Goal: Communication & Community: Answer question/provide support

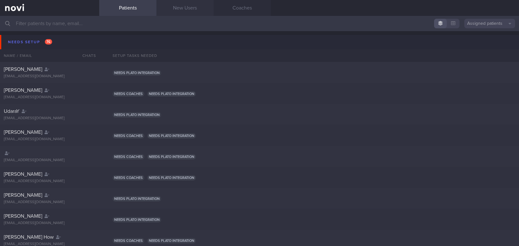
click at [191, 11] on link "New Users" at bounding box center [184, 8] width 57 height 16
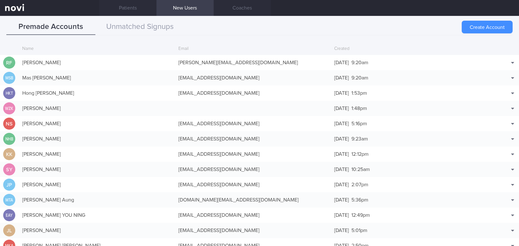
click at [406, 29] on button "Create Account" at bounding box center [486, 27] width 51 height 13
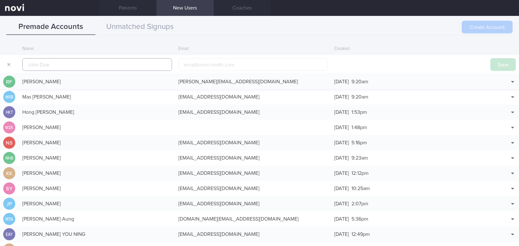
scroll to position [15, 0]
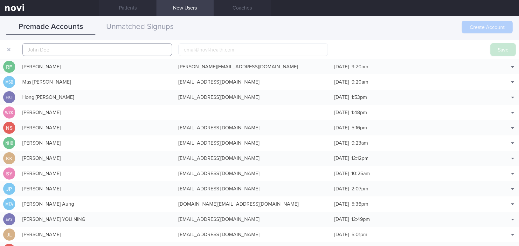
paste input "[PERSON_NAME] See-Toh"
type input "[PERSON_NAME] See-Toh"
click at [222, 48] on input "email" at bounding box center [253, 49] width 150 height 13
paste input "[EMAIL_ADDRESS][DOMAIN_NAME]"
type input "[EMAIL_ADDRESS][DOMAIN_NAME]"
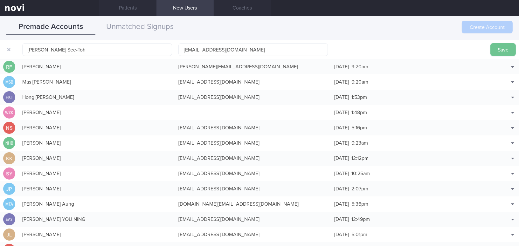
click at [406, 46] on button "Save" at bounding box center [502, 49] width 25 height 13
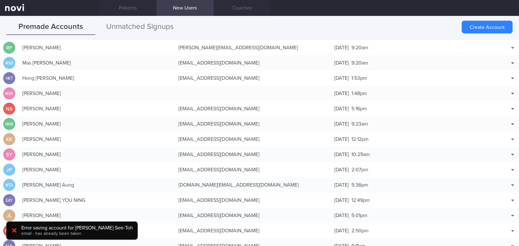
click at [134, 28] on button "Unmatched Signups" at bounding box center [139, 27] width 89 height 16
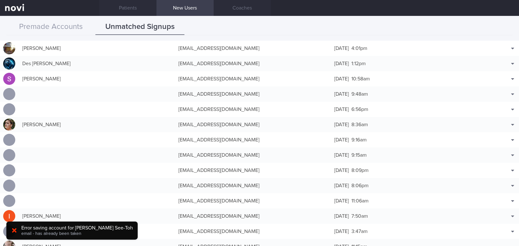
scroll to position [346, 0]
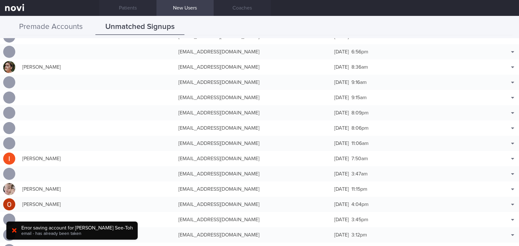
click at [78, 27] on button "Premade Accounts" at bounding box center [50, 27] width 89 height 16
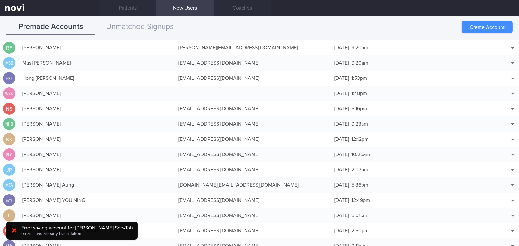
click at [406, 28] on button "Create Account" at bounding box center [486, 27] width 51 height 13
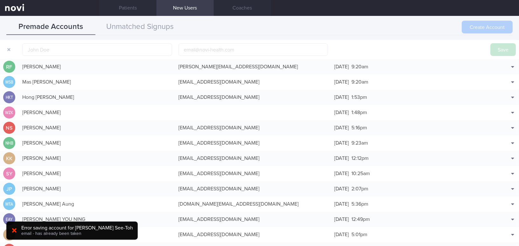
scroll to position [20, 0]
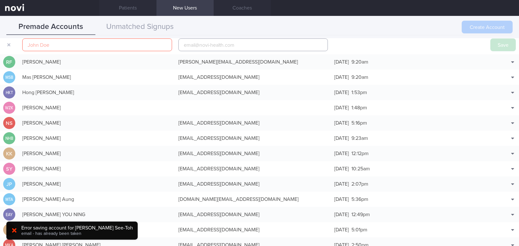
click at [205, 44] on input "email" at bounding box center [253, 44] width 150 height 13
paste input "[EMAIL_ADDRESS][DOMAIN_NAME]"
click at [212, 46] on input "[EMAIL_ADDRESS][DOMAIN_NAME]" at bounding box center [253, 44] width 150 height 13
type input "[EMAIL_ADDRESS][DOMAIN_NAME]"
click at [114, 42] on input "text" at bounding box center [97, 44] width 150 height 13
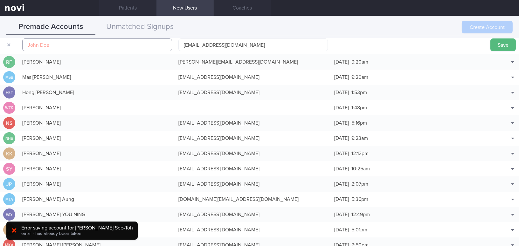
paste input "[PERSON_NAME] See-Toh"
type input "[PERSON_NAME] See-Toh"
click at [406, 44] on button "Save" at bounding box center [502, 44] width 25 height 13
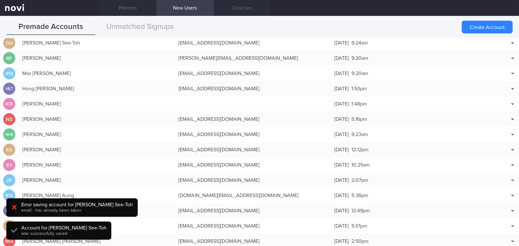
scroll to position [16, 0]
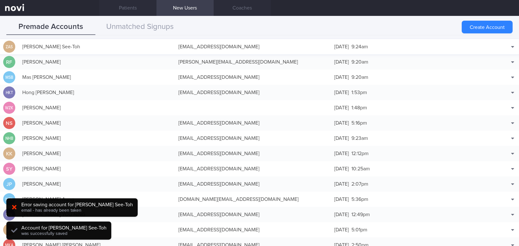
click at [180, 46] on div "[EMAIL_ADDRESS][DOMAIN_NAME]" at bounding box center [253, 46] width 156 height 13
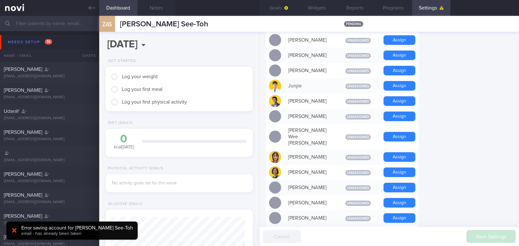
scroll to position [346, 0]
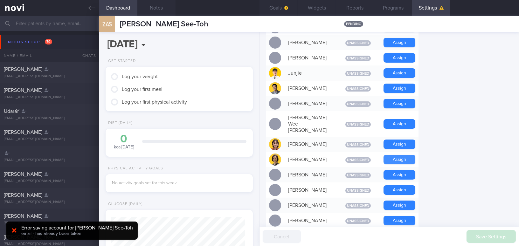
click at [406, 155] on button "Assign" at bounding box center [399, 160] width 32 height 10
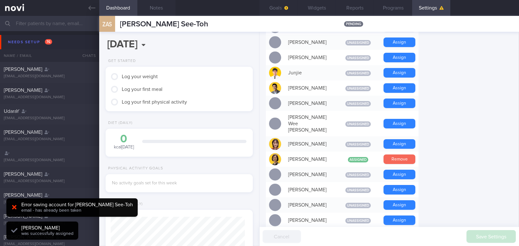
scroll to position [67, 134]
click at [406, 89] on button "Assign" at bounding box center [399, 88] width 32 height 10
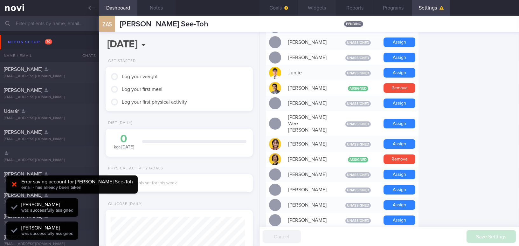
click at [320, 8] on button "Widgets" at bounding box center [316, 8] width 38 height 16
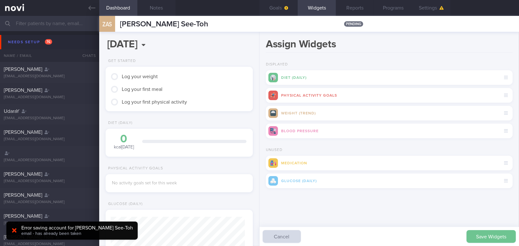
click at [406, 224] on button "Save Widgets" at bounding box center [490, 236] width 49 height 13
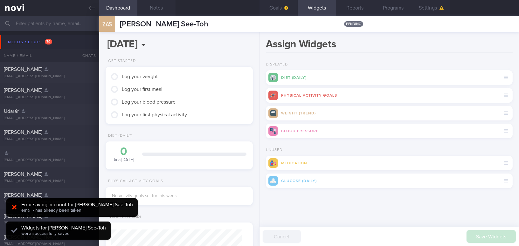
scroll to position [65, 131]
click at [280, 8] on button "Goals" at bounding box center [278, 8] width 38 height 16
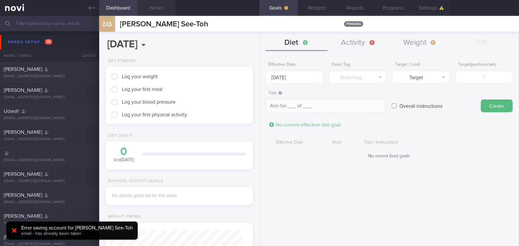
click at [159, 8] on button "Notes" at bounding box center [156, 8] width 38 height 16
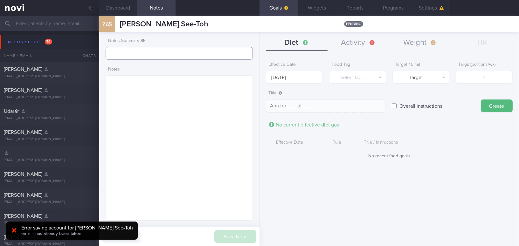
click at [145, 53] on input "text" at bounding box center [178, 53] width 147 height 13
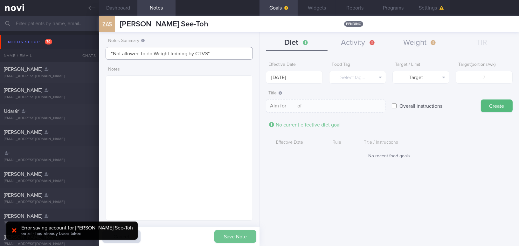
type input ""Not allowed to do Weight training by CTVS""
click at [235, 224] on button "Save Note" at bounding box center [235, 236] width 42 height 13
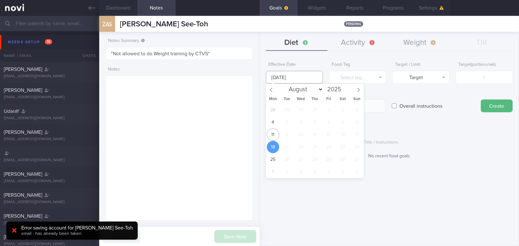
click at [298, 78] on input "[DATE]" at bounding box center [294, 77] width 57 height 13
click at [274, 133] on span "11" at bounding box center [273, 134] width 12 height 12
type input "[DATE]"
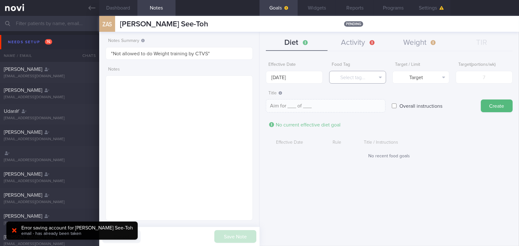
click at [353, 79] on button "Select tag..." at bounding box center [357, 77] width 57 height 13
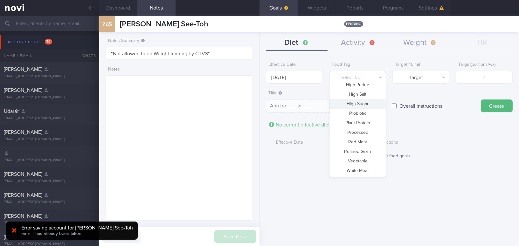
scroll to position [189, 0]
click at [363, 152] on button "Vegetable" at bounding box center [357, 152] width 56 height 10
type textarea "Aim for __ portions of vegetables per week"
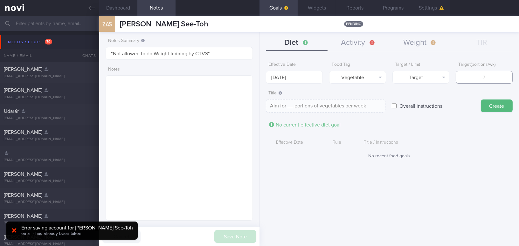
click at [406, 80] on input "number" at bounding box center [483, 77] width 57 height 13
type input "1"
type textarea "Aim for 1 portions of vegetables per week"
type input "14"
type textarea "Aim for 14 portions of vegetables per week"
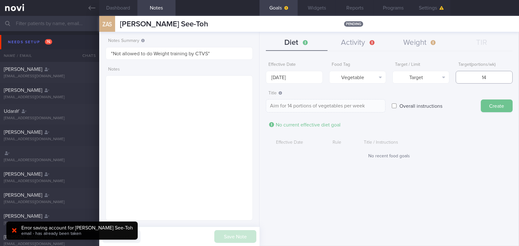
type input "14"
click at [406, 105] on button "Create" at bounding box center [496, 105] width 32 height 13
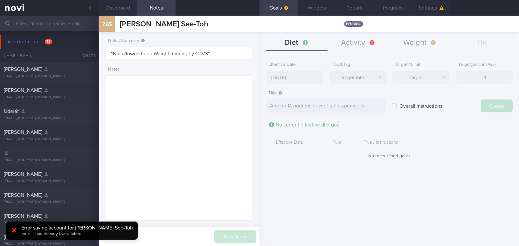
type input "[DATE]"
type textarea "Aim for ___ of ___"
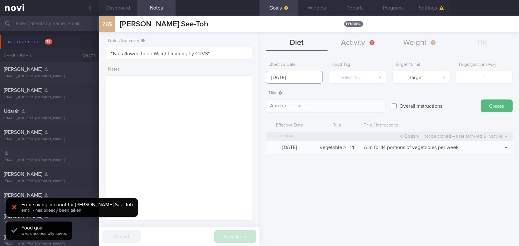
click at [296, 76] on input "[DATE]" at bounding box center [294, 77] width 57 height 13
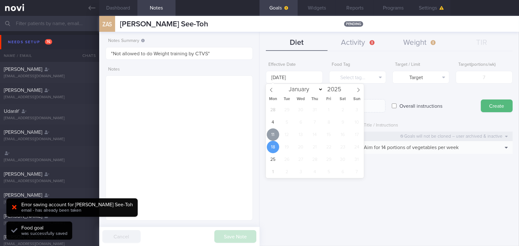
click at [275, 134] on span "11" at bounding box center [273, 134] width 12 height 12
type input "[DATE]"
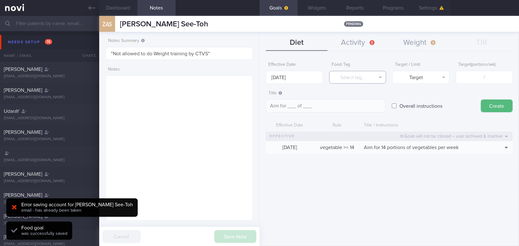
click at [353, 76] on button "Select tag..." at bounding box center [357, 77] width 57 height 13
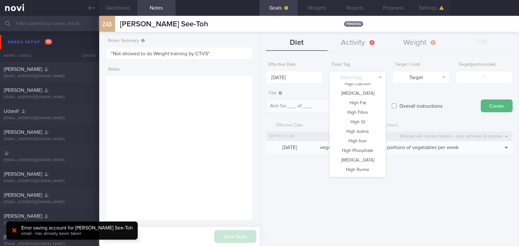
scroll to position [44, 0]
click at [360, 116] on button "Fruit" at bounding box center [357, 116] width 56 height 10
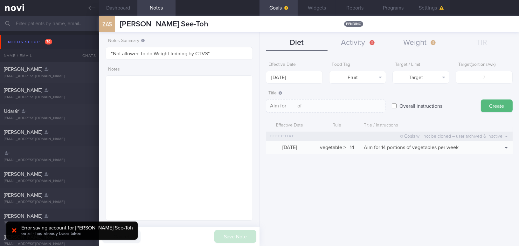
type textarea "Aim for __ portions of fruits per week"
click at [406, 79] on input "number" at bounding box center [483, 77] width 57 height 13
type input "1"
type textarea "Aim for 1 portions of fruits per week"
type input "14"
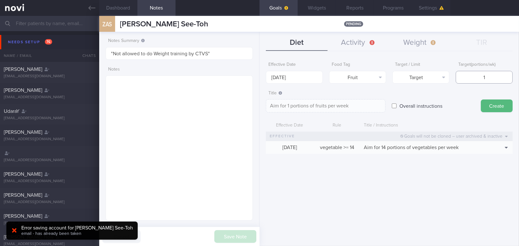
type textarea "Aim for 14 portions of fruits per week"
type input "14"
click at [406, 103] on button "Create" at bounding box center [496, 105] width 32 height 13
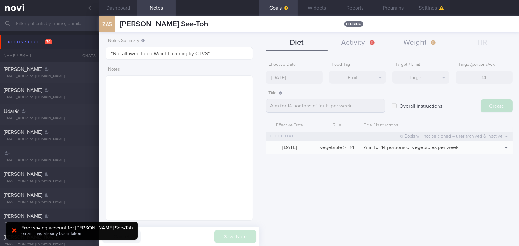
type input "[DATE]"
type textarea "Aim for ___ of ___"
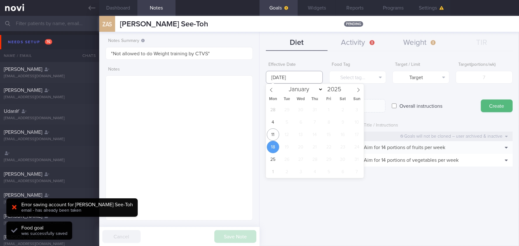
click at [290, 77] on input "[DATE]" at bounding box center [294, 77] width 57 height 13
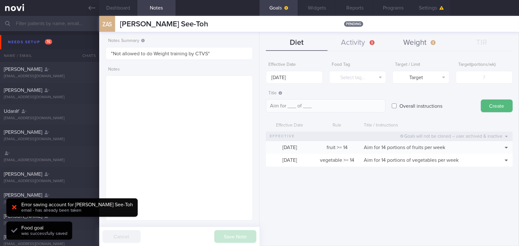
click at [406, 40] on button "Weight" at bounding box center [420, 43] width 62 height 16
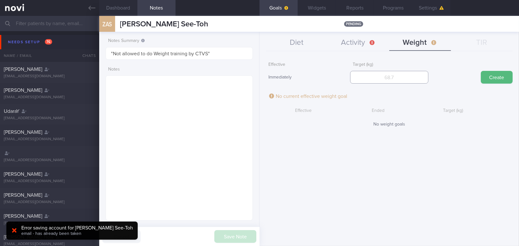
click at [406, 79] on input "number" at bounding box center [389, 77] width 78 height 13
type input "55"
click at [406, 78] on button "Create" at bounding box center [496, 77] width 32 height 13
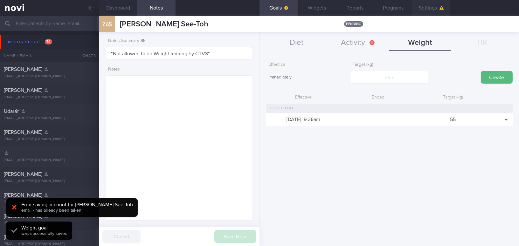
click at [406, 7] on button "Settings" at bounding box center [431, 8] width 38 height 16
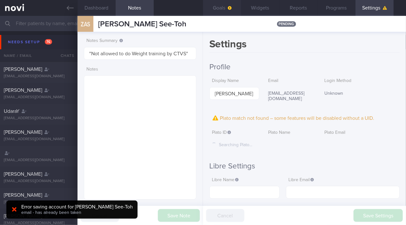
scroll to position [44, 0]
click at [69, 11] on icon at bounding box center [70, 7] width 7 height 7
click at [70, 7] on icon at bounding box center [70, 7] width 7 height 7
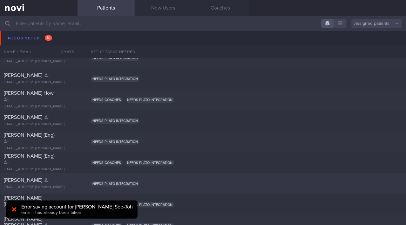
scroll to position [144, 0]
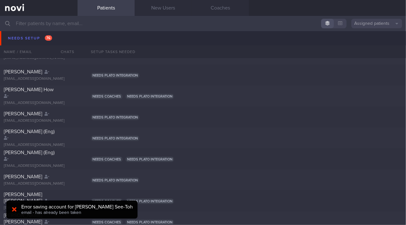
click at [15, 212] on icon at bounding box center [14, 209] width 4 height 6
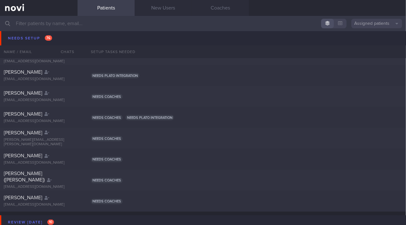
scroll to position [1617, 0]
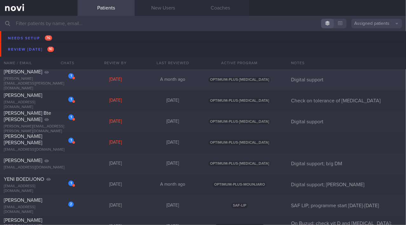
click at [40, 74] on span "[PERSON_NAME]" at bounding box center [23, 71] width 38 height 5
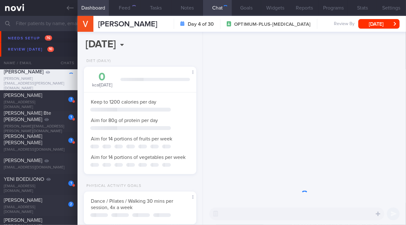
scroll to position [57, 97]
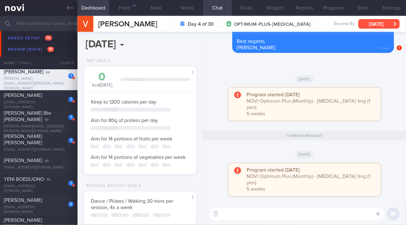
click at [370, 25] on button "[DATE]" at bounding box center [378, 24] width 41 height 10
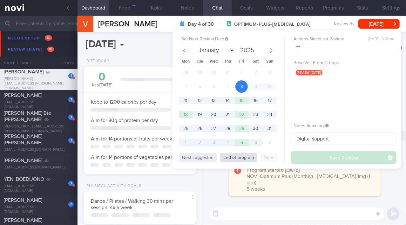
click at [242, 159] on button "End of program" at bounding box center [238, 158] width 37 height 10
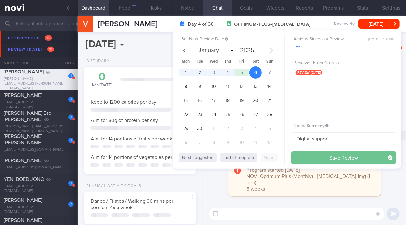
select select "8"
click at [324, 155] on button "Save Review" at bounding box center [343, 157] width 105 height 13
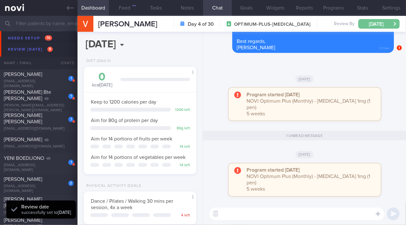
click at [385, 26] on button "[DATE]" at bounding box center [378, 24] width 41 height 10
click at [388, 183] on div "Program started [DATE] NOVI Optimum Plus (Monthly) - [MEDICAL_DATA] 1mg (1 pen)…" at bounding box center [304, 182] width 195 height 39
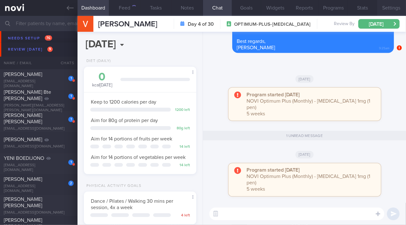
click at [388, 7] on button "Settings" at bounding box center [391, 8] width 29 height 16
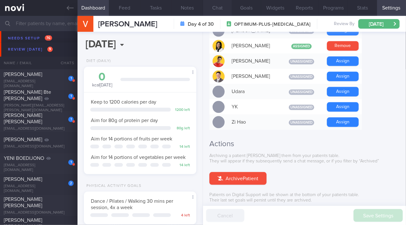
scroll to position [57, 97]
click at [222, 10] on button "Chat" at bounding box center [217, 8] width 29 height 16
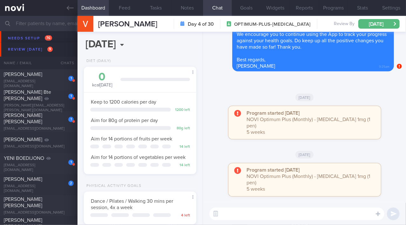
scroll to position [-86, 0]
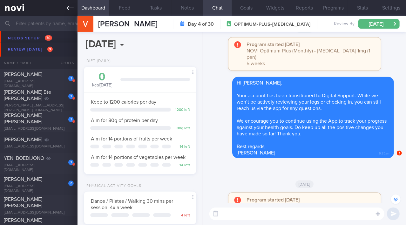
click at [70, 9] on icon at bounding box center [70, 7] width 7 height 7
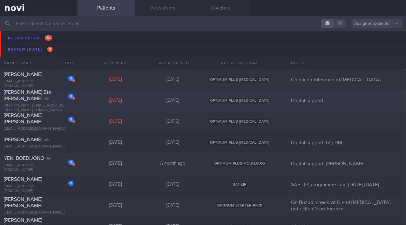
click at [23, 97] on span "[PERSON_NAME] Bte [PERSON_NAME]" at bounding box center [27, 95] width 47 height 11
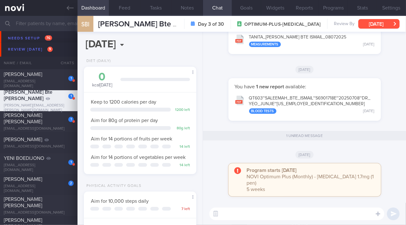
click at [373, 24] on button "[DATE]" at bounding box center [378, 24] width 41 height 10
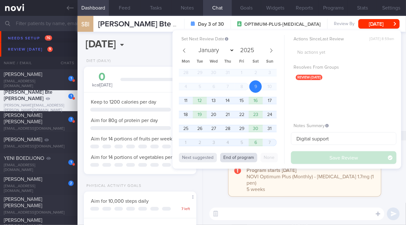
click at [248, 159] on button "End of program" at bounding box center [238, 158] width 37 height 10
select select "8"
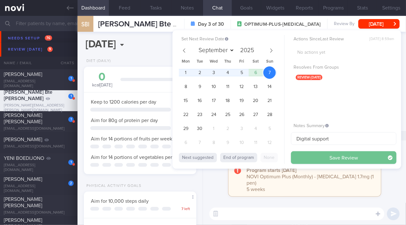
click at [310, 157] on button "Save Review" at bounding box center [343, 157] width 105 height 13
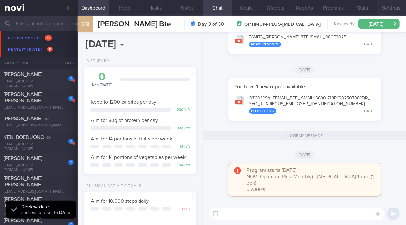
click at [392, 8] on button "Settings" at bounding box center [391, 8] width 29 height 16
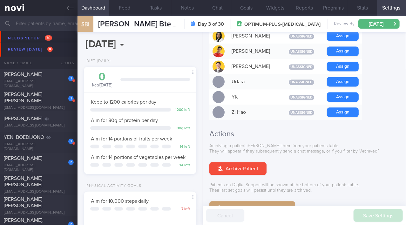
scroll to position [595, 0]
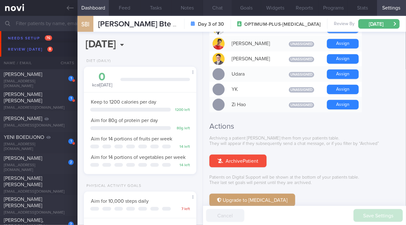
click at [212, 6] on button "Chat" at bounding box center [217, 8] width 29 height 16
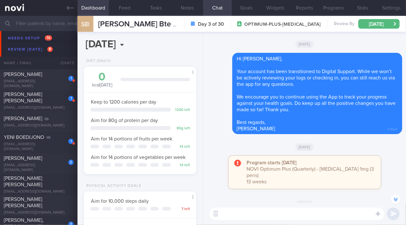
scroll to position [-202, 0]
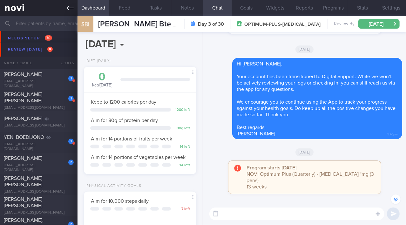
click at [69, 7] on icon at bounding box center [70, 7] width 7 height 7
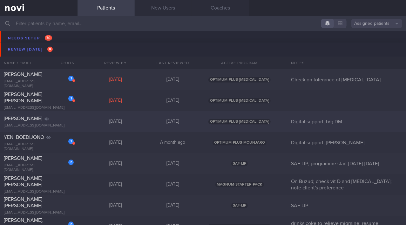
click at [34, 123] on div "[EMAIL_ADDRESS][DOMAIN_NAME]" at bounding box center [39, 125] width 70 height 5
select select "7"
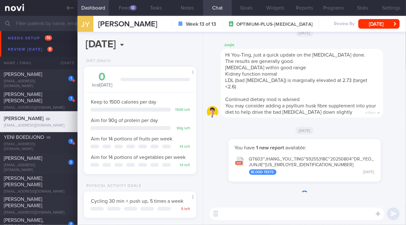
scroll to position [57, 97]
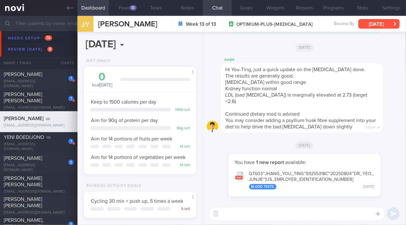
click at [364, 26] on button "[DATE]" at bounding box center [378, 24] width 41 height 10
click at [210, 189] on div "You have 1 new report available: QT603~JHANG_ YOU_ TING~S9255318C~20250804~DR_ …" at bounding box center [304, 178] width 195 height 49
click at [130, 9] on div "12" at bounding box center [133, 7] width 7 height 5
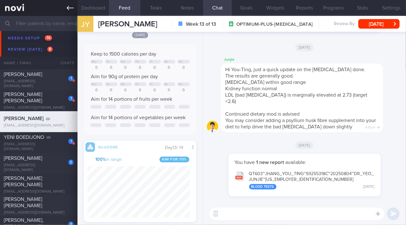
click at [71, 7] on icon at bounding box center [70, 7] width 7 height 7
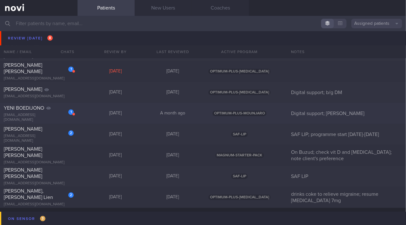
click at [44, 111] on div "YENI BOEDIJONO" at bounding box center [38, 108] width 68 height 6
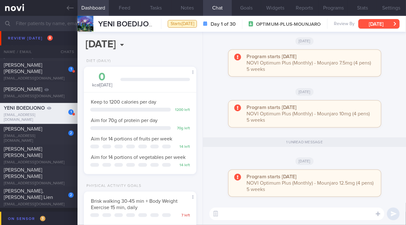
click at [365, 23] on button "[DATE]" at bounding box center [378, 24] width 41 height 10
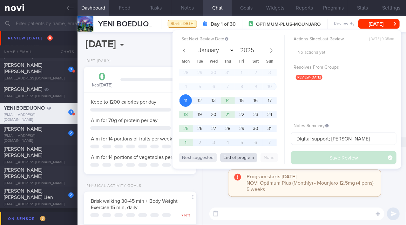
click at [239, 155] on button "End of program" at bounding box center [238, 158] width 37 height 10
select select "8"
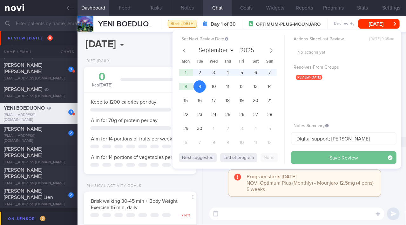
click at [320, 155] on button "Save Review" at bounding box center [343, 157] width 105 height 13
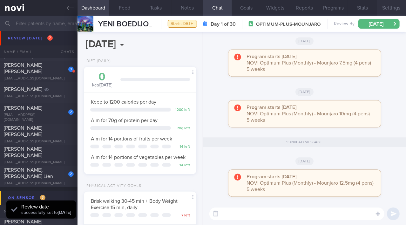
click at [394, 5] on button "Settings" at bounding box center [391, 8] width 29 height 16
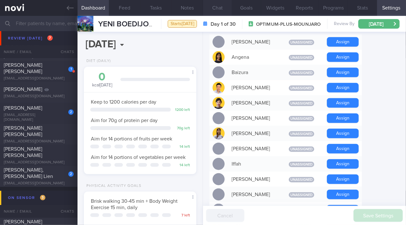
click at [221, 7] on button "Chat" at bounding box center [217, 8] width 29 height 16
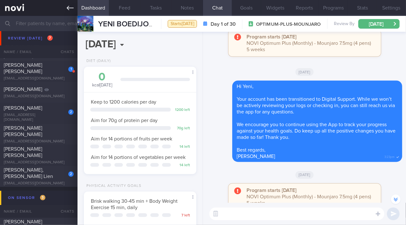
click at [71, 9] on icon at bounding box center [70, 7] width 7 height 7
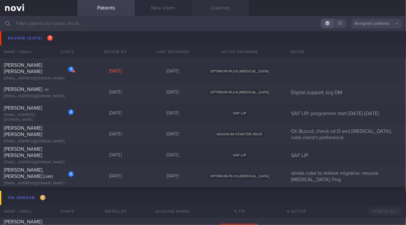
click at [220, 10] on link "Coaches" at bounding box center [220, 8] width 57 height 16
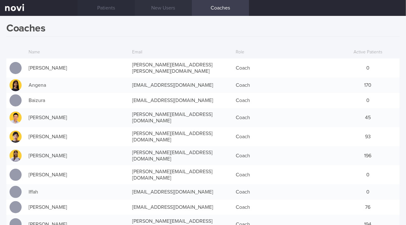
click at [168, 6] on link "New Users" at bounding box center [163, 8] width 57 height 16
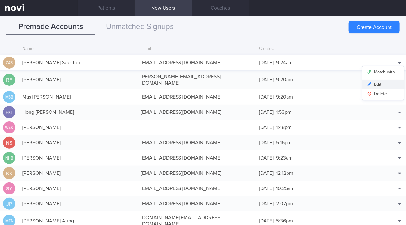
click at [382, 86] on button "Edit" at bounding box center [384, 85] width 42 height 10
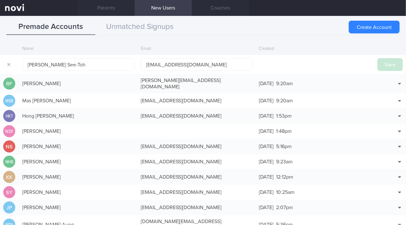
drag, startPoint x: 87, startPoint y: 63, endPoint x: 15, endPoint y: 64, distance: 72.8
click at [15, 64] on form "[PERSON_NAME] See-Toh [EMAIL_ADDRESS][DOMAIN_NAME] Save" at bounding box center [203, 64] width 406 height 19
click at [70, 67] on input "SEE-TOH ZHIPING , AMARA" at bounding box center [78, 64] width 112 height 13
type input "SEE-TOH ZHIPING, AMARA"
drag, startPoint x: 386, startPoint y: 68, endPoint x: 353, endPoint y: 65, distance: 33.5
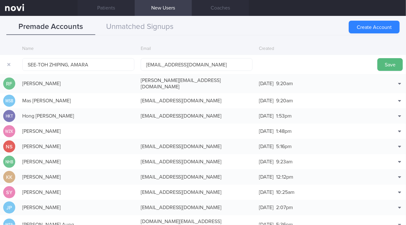
click at [386, 68] on button "Save" at bounding box center [390, 64] width 25 height 13
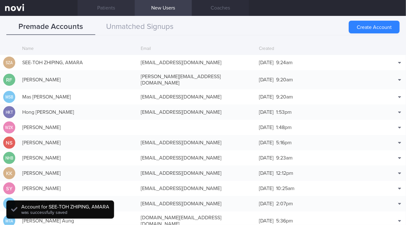
click at [113, 6] on link "Patients" at bounding box center [106, 8] width 57 height 16
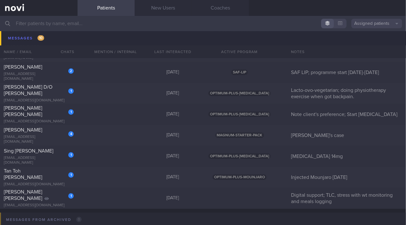
scroll to position [1964, 0]
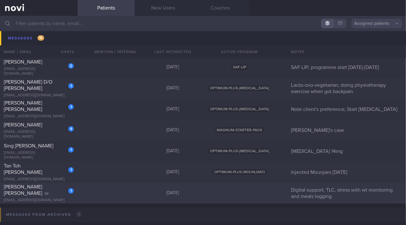
click at [30, 198] on div "[EMAIL_ADDRESS][DOMAIN_NAME]" at bounding box center [39, 200] width 70 height 5
select select "7"
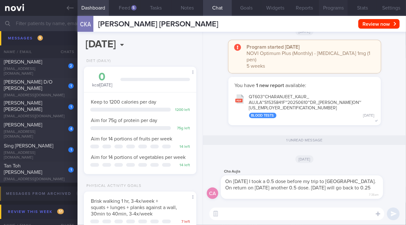
click at [341, 9] on button "Programs" at bounding box center [333, 8] width 29 height 16
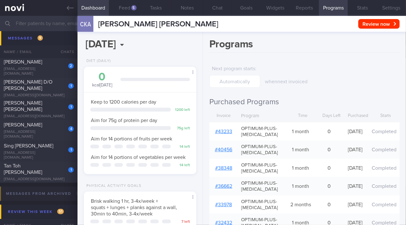
click at [220, 130] on link "# 43233" at bounding box center [223, 131] width 17 height 5
click at [214, 10] on button "Chat" at bounding box center [217, 8] width 29 height 16
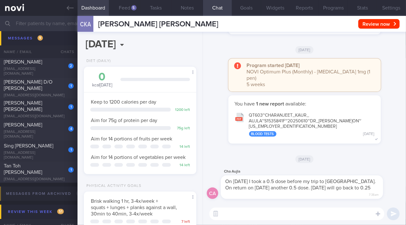
click at [242, 215] on textarea at bounding box center [296, 214] width 175 height 13
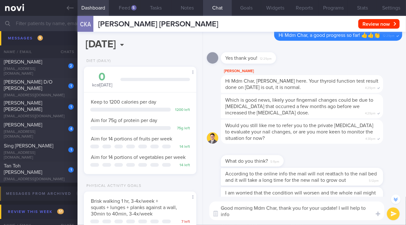
scroll to position [-917, 0]
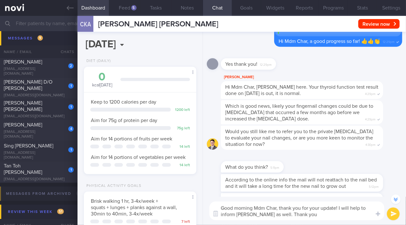
type textarea "Good morning Mdm Char, thank you for your update! I will help to inform [PERSON…"
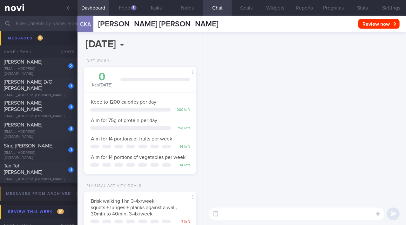
scroll to position [0, 0]
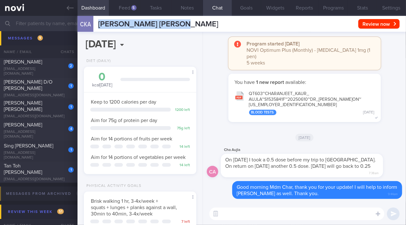
drag, startPoint x: 100, startPoint y: 24, endPoint x: 177, endPoint y: 29, distance: 77.1
click at [177, 29] on div "CKA [PERSON_NAME] [PERSON_NAME] [PERSON_NAME] [PERSON_NAME] [EMAIL_ADDRESS][DOM…" at bounding box center [242, 24] width 329 height 16
copy span "[PERSON_NAME] [PERSON_NAME]"
click at [341, 6] on button "Programs" at bounding box center [333, 8] width 29 height 16
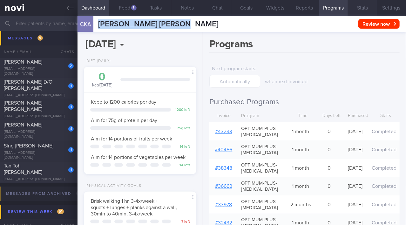
click at [371, 12] on button "Stats" at bounding box center [362, 8] width 29 height 16
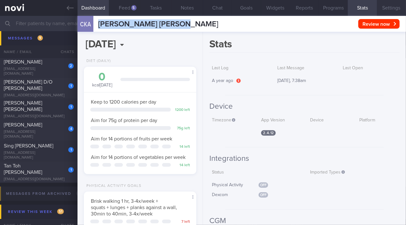
click at [391, 11] on button "Settings" at bounding box center [391, 8] width 29 height 16
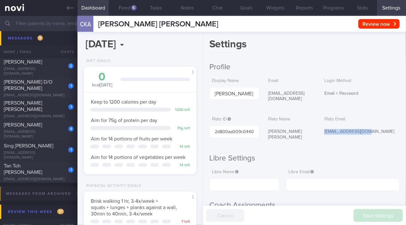
drag, startPoint x: 321, startPoint y: 126, endPoint x: 377, endPoint y: 128, distance: 56.3
click at [377, 128] on div "[EMAIL_ADDRESS][DOMAIN_NAME]" at bounding box center [361, 131] width 78 height 13
copy div "[EMAIL_ADDRESS][DOMAIN_NAME]"
click at [211, 9] on button "Chat" at bounding box center [217, 8] width 29 height 16
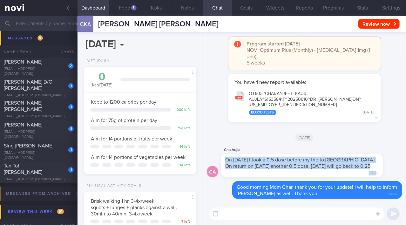
drag, startPoint x: 226, startPoint y: 160, endPoint x: 372, endPoint y: 165, distance: 146.6
click at [372, 165] on div "On [DATE] I took a 0.5 dose before my trip to [GEOGRAPHIC_DATA]. On return on […" at bounding box center [302, 166] width 162 height 24
drag, startPoint x: 361, startPoint y: 165, endPoint x: 231, endPoint y: 160, distance: 130.4
click at [231, 160] on span "On [DATE] I took a 0.5 dose before my trip to [GEOGRAPHIC_DATA]. On return on […" at bounding box center [300, 162] width 151 height 11
click at [227, 159] on span "On [DATE] I took a 0.5 dose before my trip to [GEOGRAPHIC_DATA]. On return on […" at bounding box center [300, 162] width 151 height 11
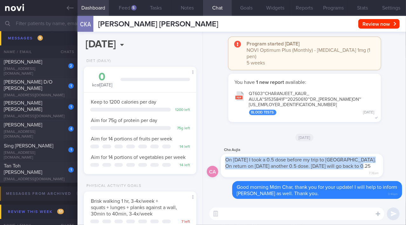
drag, startPoint x: 232, startPoint y: 160, endPoint x: 367, endPoint y: 163, distance: 135.1
click at [367, 163] on span "On [DATE] I took a 0.5 dose before my trip to [GEOGRAPHIC_DATA]. On return on […" at bounding box center [300, 162] width 151 height 11
copy span "On [DATE] I took a 0.5 dose before my trip to [GEOGRAPHIC_DATA]. On return on […"
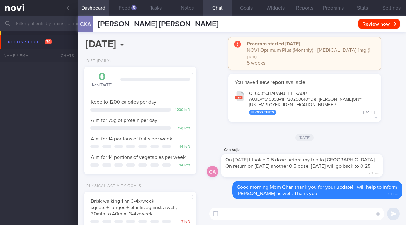
select select "7"
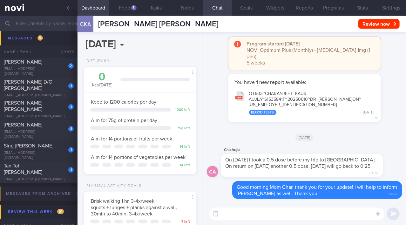
click at [275, 135] on div "[DATE]" at bounding box center [304, 137] width 195 height 18
click at [217, 215] on button "button" at bounding box center [215, 213] width 11 height 11
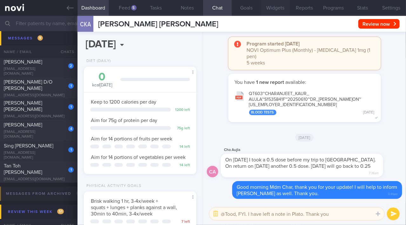
type textarea "@Tood, FYI. I have left a note in Plato. Thank you."
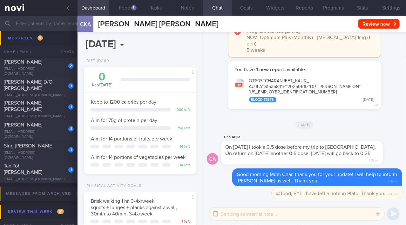
click at [216, 213] on button "button" at bounding box center [215, 213] width 11 height 11
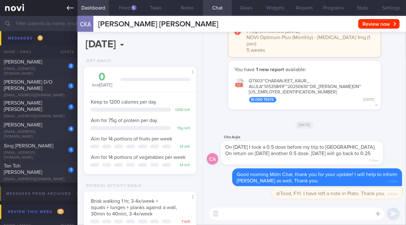
click at [70, 10] on icon at bounding box center [70, 7] width 7 height 7
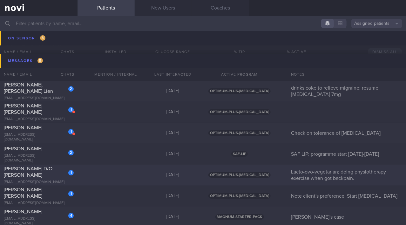
scroll to position [1878, 0]
click at [45, 96] on div "[EMAIL_ADDRESS][DOMAIN_NAME]" at bounding box center [39, 98] width 70 height 5
select select "7"
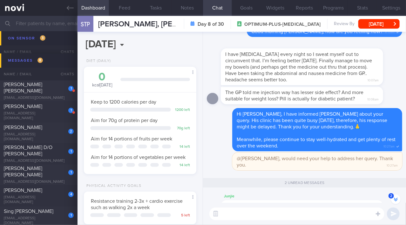
scroll to position [-173, 0]
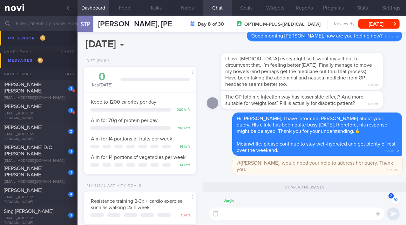
click at [252, 214] on textarea at bounding box center [296, 214] width 175 height 13
type textarea "H"
type textarea "Good morning Serena, how are you feeling today?"
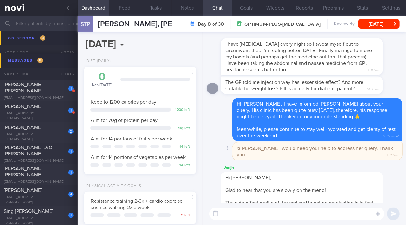
scroll to position [0, 0]
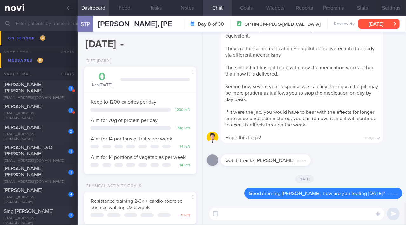
click at [373, 28] on button "[DATE]" at bounding box center [378, 24] width 41 height 10
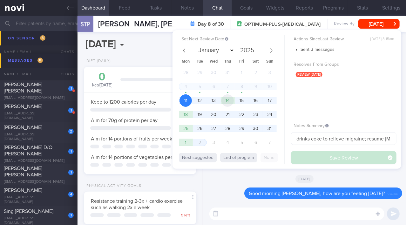
click at [227, 99] on span "14" at bounding box center [227, 100] width 12 height 12
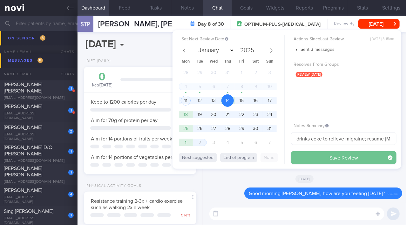
click at [312, 161] on button "Save Review" at bounding box center [343, 157] width 105 height 13
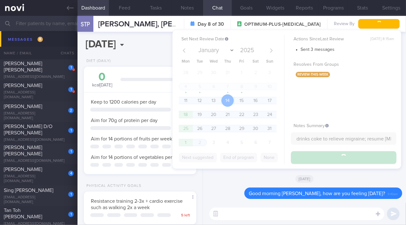
scroll to position [1857, 0]
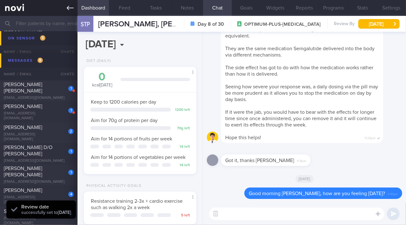
click at [71, 9] on icon at bounding box center [70, 7] width 7 height 7
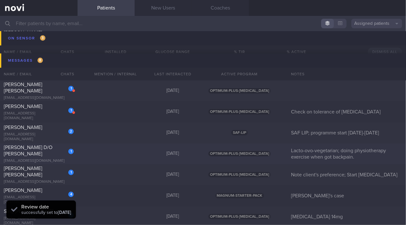
click at [37, 154] on div "[PERSON_NAME] D/O [PERSON_NAME]" at bounding box center [38, 150] width 68 height 13
select select "7"
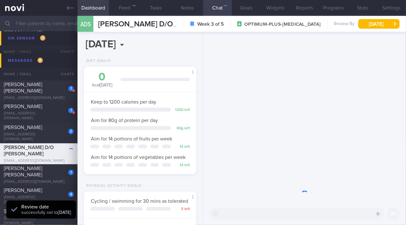
scroll to position [57, 97]
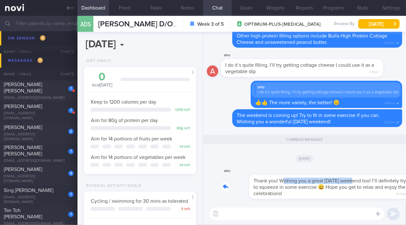
drag, startPoint x: 255, startPoint y: 176, endPoint x: 321, endPoint y: 177, distance: 65.8
click at [321, 177] on div "anu Thank you! Wishing you a great National Day weekend too! I’ll definitely tr…" at bounding box center [311, 183] width 181 height 32
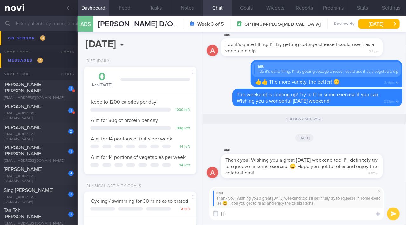
type textarea "H"
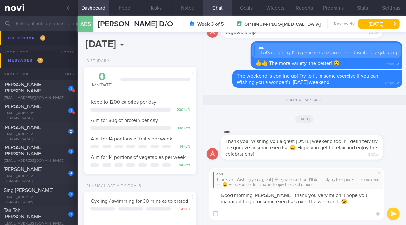
scroll to position [0, 0]
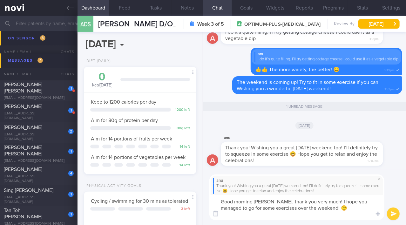
type textarea "Good morning Anu, thank you very much! I hope you managed to go for some exerci…"
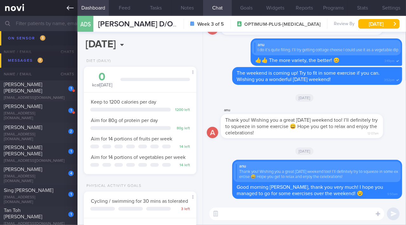
click at [72, 7] on icon at bounding box center [70, 7] width 7 height 7
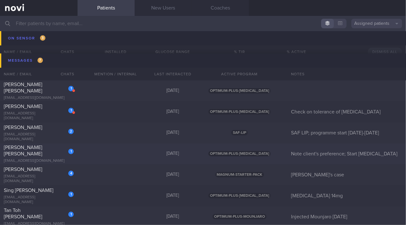
click at [34, 152] on div "[PERSON_NAME] [PERSON_NAME]" at bounding box center [38, 150] width 68 height 13
select select "7"
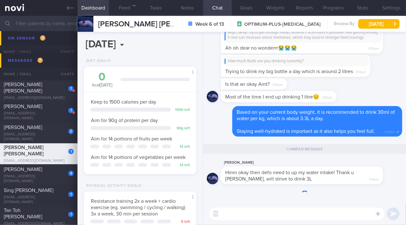
scroll to position [57, 97]
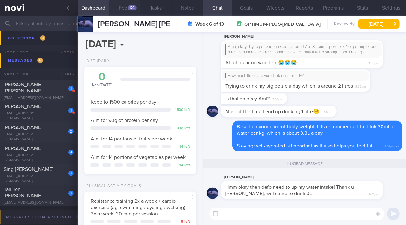
click at [125, 6] on button "Feed 176" at bounding box center [124, 8] width 31 height 16
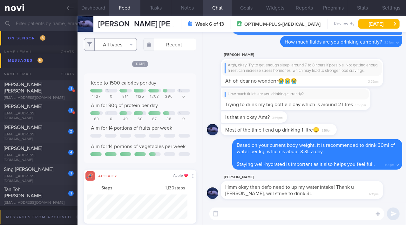
click at [102, 44] on button "All types" at bounding box center [110, 44] width 53 height 13
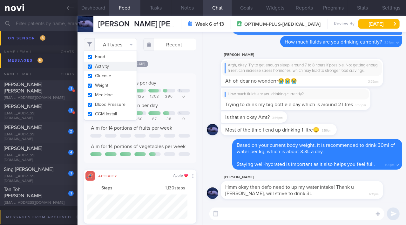
click at [92, 66] on button "Activity" at bounding box center [110, 67] width 52 height 10
checkbox input "false"
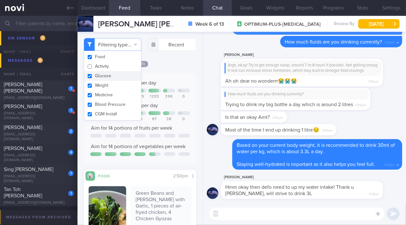
click at [176, 67] on div "[DATE]" at bounding box center [140, 63] width 112 height 7
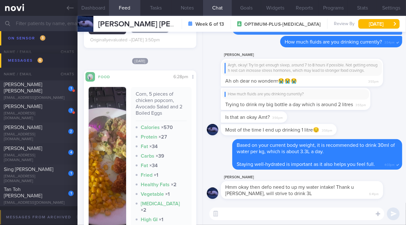
scroll to position [346, 0]
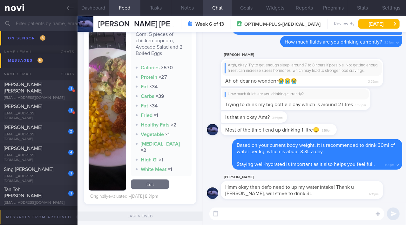
click at [115, 112] on button "button" at bounding box center [107, 108] width 37 height 163
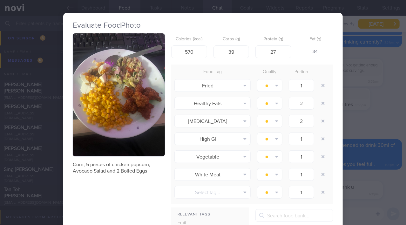
click at [115, 86] on button "button" at bounding box center [119, 94] width 92 height 123
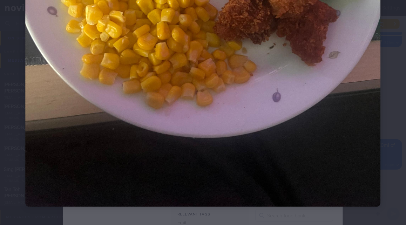
scroll to position [294, 0]
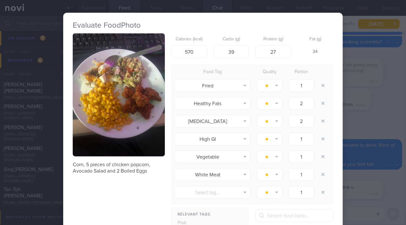
click at [352, 125] on div "Evaluate Food Photo Corn, 5 pieces of chicken popcorn, Avocado Salad and 2 Boil…" at bounding box center [203, 112] width 406 height 225
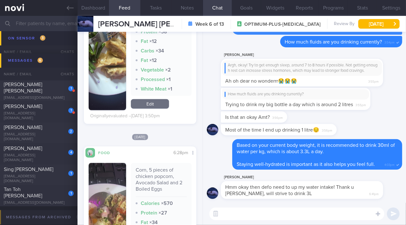
scroll to position [144, 0]
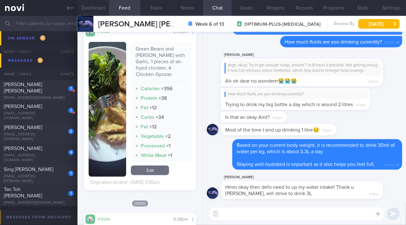
click at [109, 103] on img "button" at bounding box center [107, 109] width 37 height 135
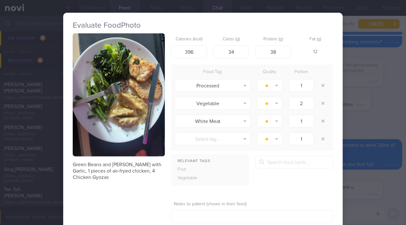
click at [361, 126] on div "Evaluate Food Photo Green Beans and Pak Choi with Garlic, 1 pieces of air-fryed…" at bounding box center [203, 112] width 406 height 225
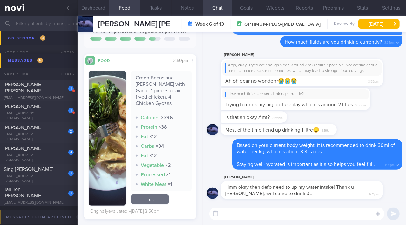
scroll to position [173, 0]
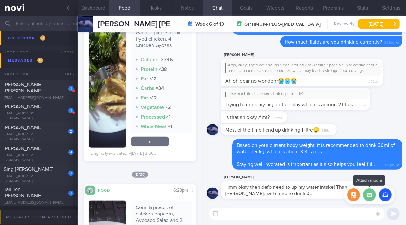
click at [370, 199] on label at bounding box center [369, 194] width 13 height 13
click at [0, 0] on input "file" at bounding box center [0, 0] width 0 height 0
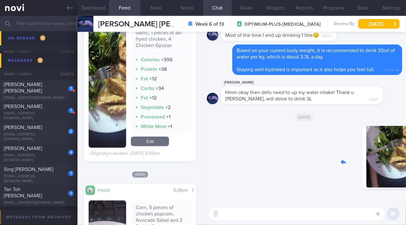
drag, startPoint x: 358, startPoint y: 156, endPoint x: 406, endPoint y: 162, distance: 48.0
click at [406, 162] on div "Delete 9:52am Today Aarushi Hmm okay then defo need to up my water intake! Than…" at bounding box center [304, 117] width 203 height 171
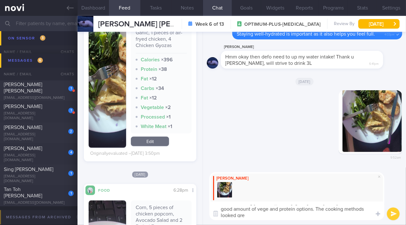
scroll to position [0, 0]
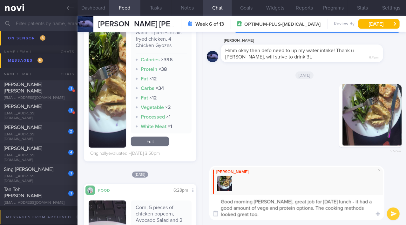
drag, startPoint x: 274, startPoint y: 202, endPoint x: 287, endPoint y: 214, distance: 16.9
click at [287, 214] on textarea "Good morning Aarushi, great job for Saturday's lunch - it had a good amount of …" at bounding box center [296, 207] width 175 height 25
type textarea "Good morning Aarushi, great job for Saturday's lunch - it had a good amount of …"
click at [273, 201] on textarea "Good morning Aarushi, great job for Saturday's lunch - it had a good amount of …" at bounding box center [296, 207] width 175 height 25
click at [393, 213] on button "submit" at bounding box center [393, 214] width 13 height 13
